Goal: Find contact information: Find contact information

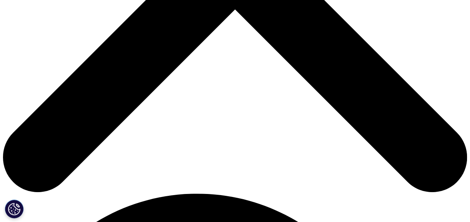
scroll to position [299, 0]
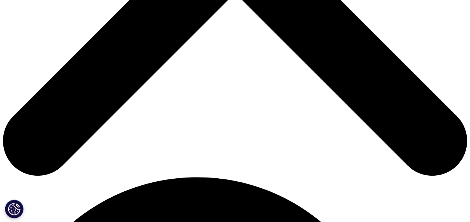
drag, startPoint x: 191, startPoint y: 66, endPoint x: 244, endPoint y: 66, distance: 53.1
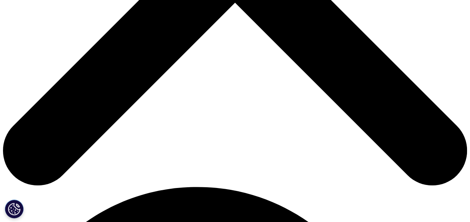
scroll to position [287, 0]
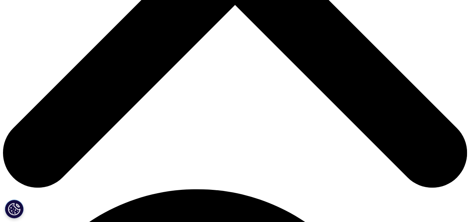
drag, startPoint x: 232, startPoint y: 79, endPoint x: 189, endPoint y: 78, distance: 42.3
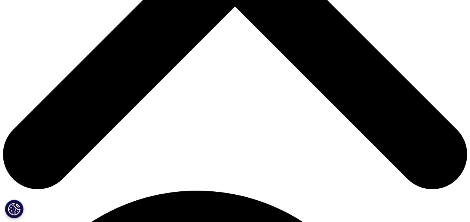
scroll to position [301, 0]
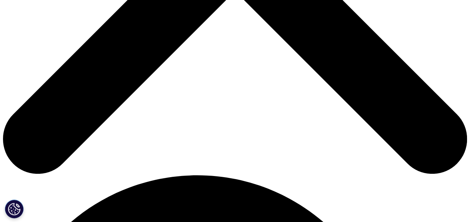
drag, startPoint x: 113, startPoint y: 61, endPoint x: 82, endPoint y: 64, distance: 31.1
drag, startPoint x: 189, startPoint y: 66, endPoint x: 239, endPoint y: 66, distance: 49.7
drag, startPoint x: 239, startPoint y: 66, endPoint x: 230, endPoint y: 67, distance: 8.3
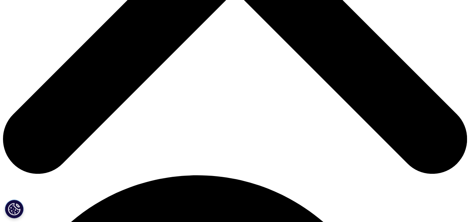
drag, startPoint x: 230, startPoint y: 63, endPoint x: 191, endPoint y: 63, distance: 39.6
drag, startPoint x: 114, startPoint y: 65, endPoint x: 90, endPoint y: 67, distance: 24.7
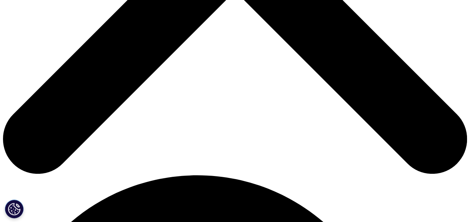
drag, startPoint x: 186, startPoint y: 64, endPoint x: 251, endPoint y: 64, distance: 65.5
